Goal: Information Seeking & Learning: Learn about a topic

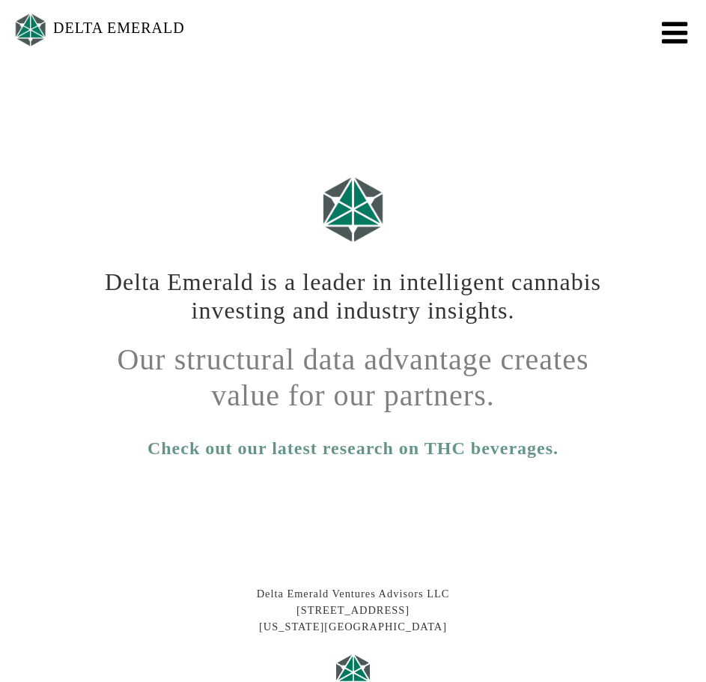
click at [661, 37] on button "Toggle navigation" at bounding box center [673, 29] width 42 height 30
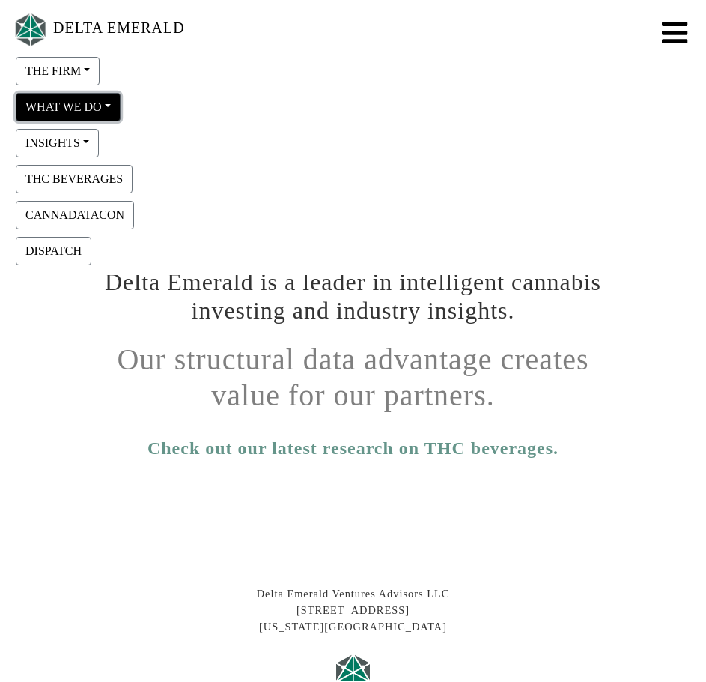
click at [111, 107] on button "WHAT WE DO" at bounding box center [68, 107] width 105 height 28
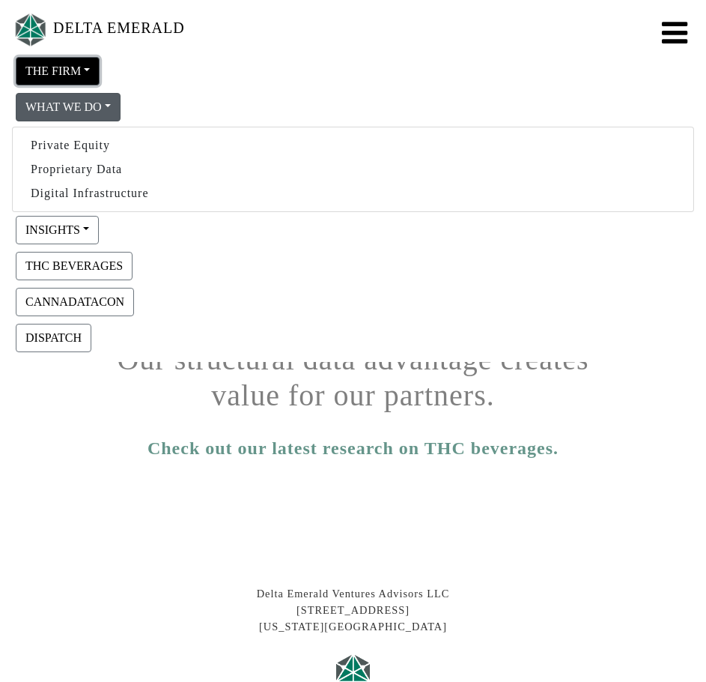
click at [74, 59] on button "THE FIRM" at bounding box center [58, 71] width 84 height 28
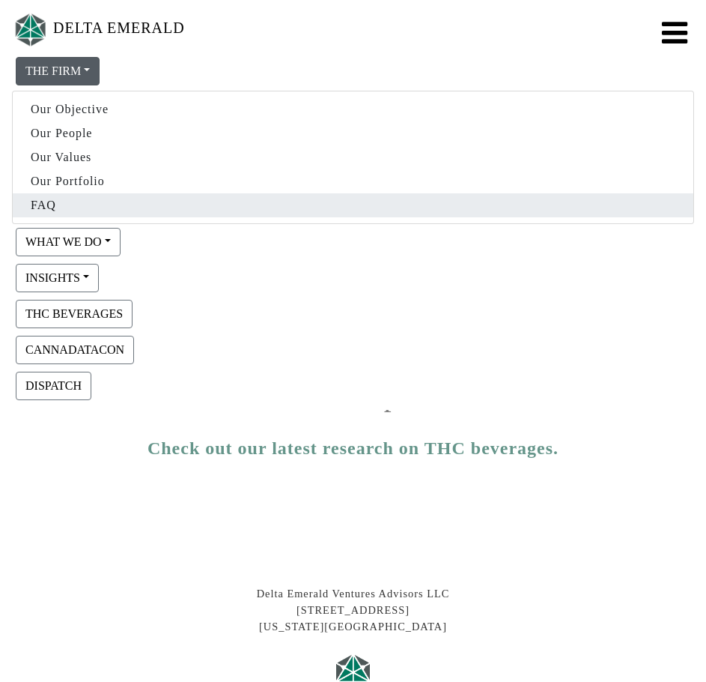
click at [45, 194] on link "FAQ" at bounding box center [353, 205] width 681 height 24
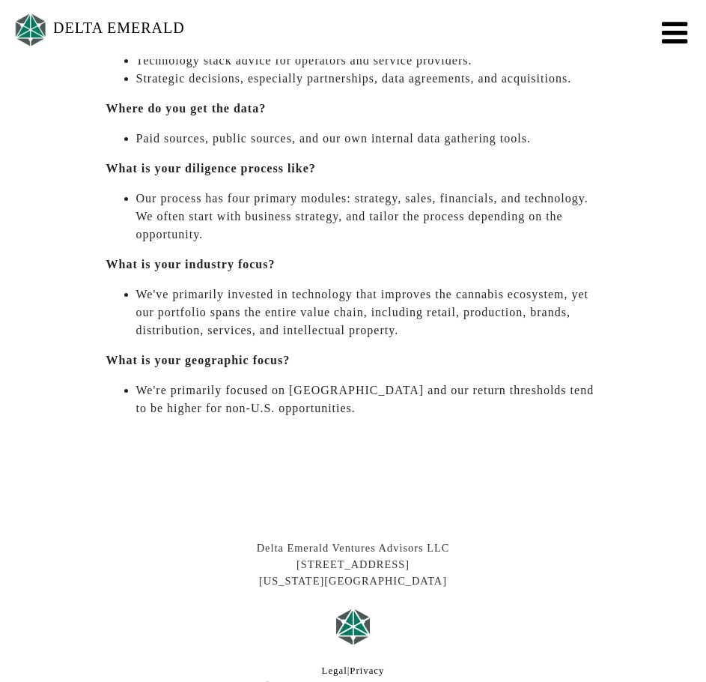
scroll to position [714, 0]
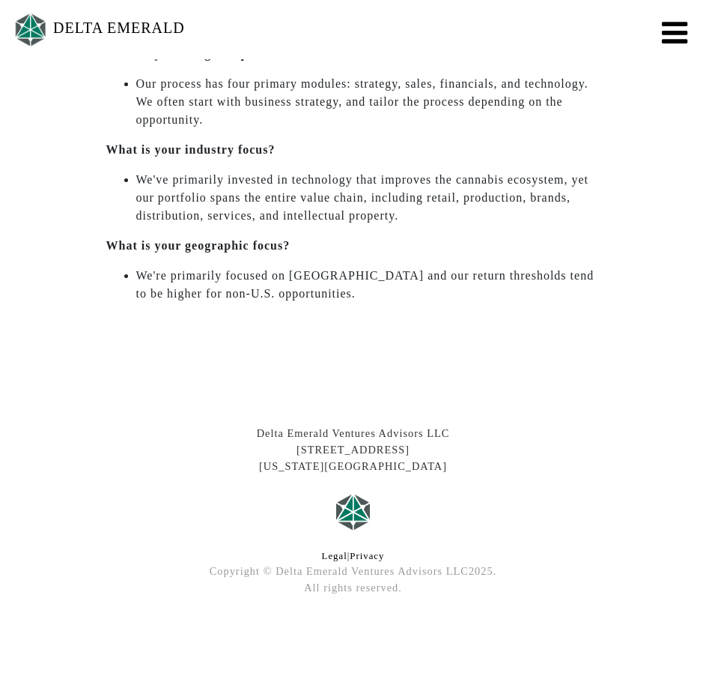
click at [672, 49] on nav "DELTA EMERALD THE FIRM Our Objective Our People Our Values Our Portfolio FAQ WH…" at bounding box center [353, 29] width 706 height 59
click at [671, 28] on span "Toggle navigation" at bounding box center [674, 33] width 25 height 30
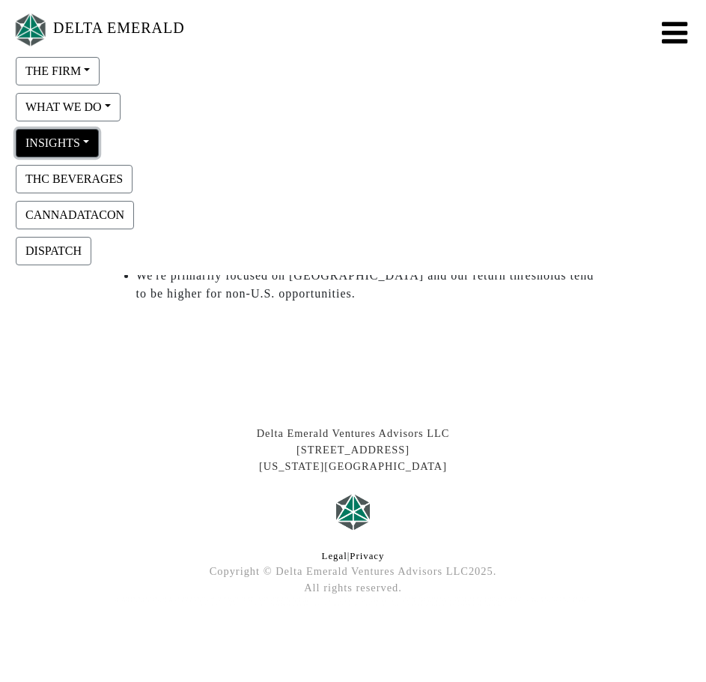
click at [77, 150] on button "INSIGHTS" at bounding box center [57, 143] width 83 height 28
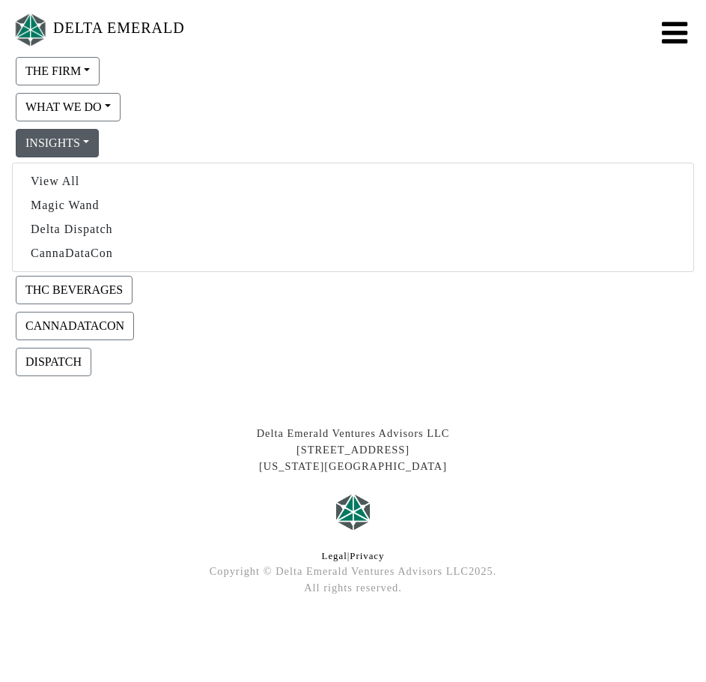
click at [81, 121] on div "WHAT WE DO Private Equity Proprietary Data Digital Infrastructure" at bounding box center [353, 107] width 682 height 36
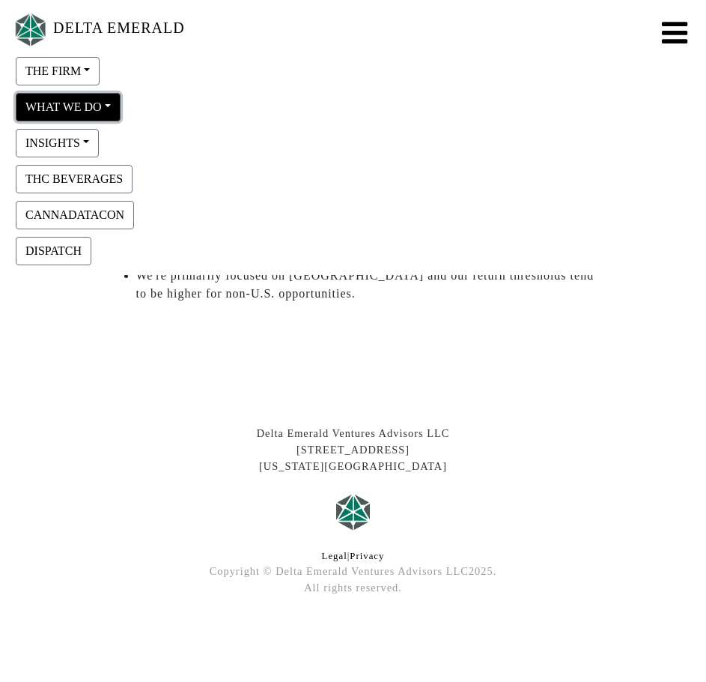
click at [85, 116] on button "WHAT WE DO" at bounding box center [68, 107] width 105 height 28
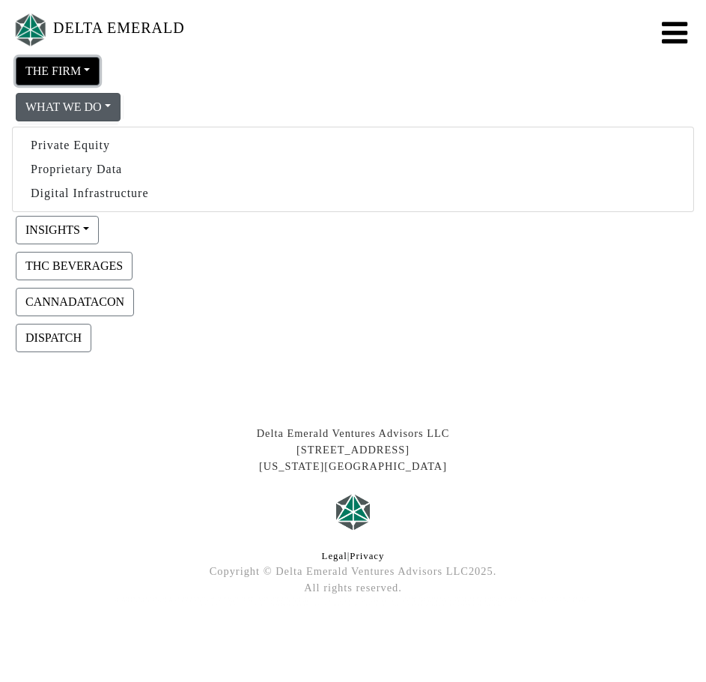
click at [58, 73] on button "THE FIRM" at bounding box center [58, 71] width 84 height 28
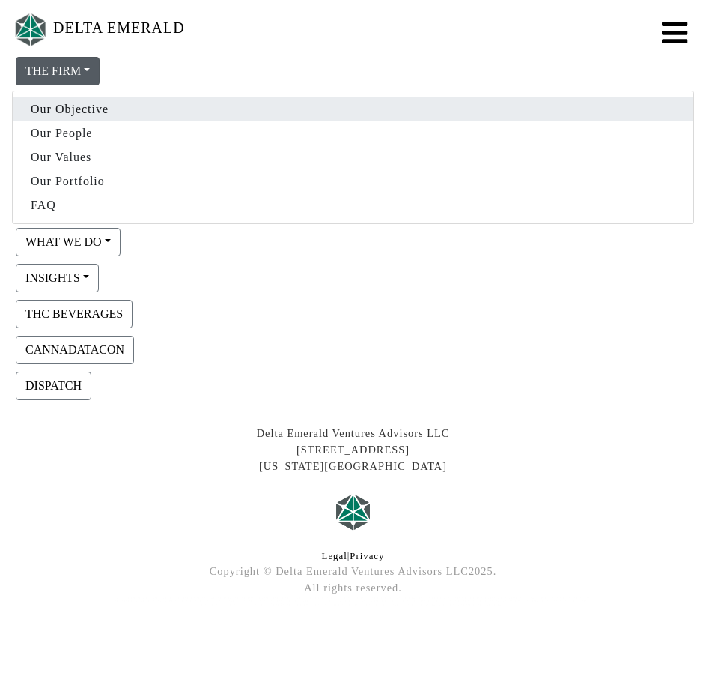
click at [63, 104] on link "Our Objective" at bounding box center [353, 109] width 681 height 24
